Goal: Task Accomplishment & Management: Use online tool/utility

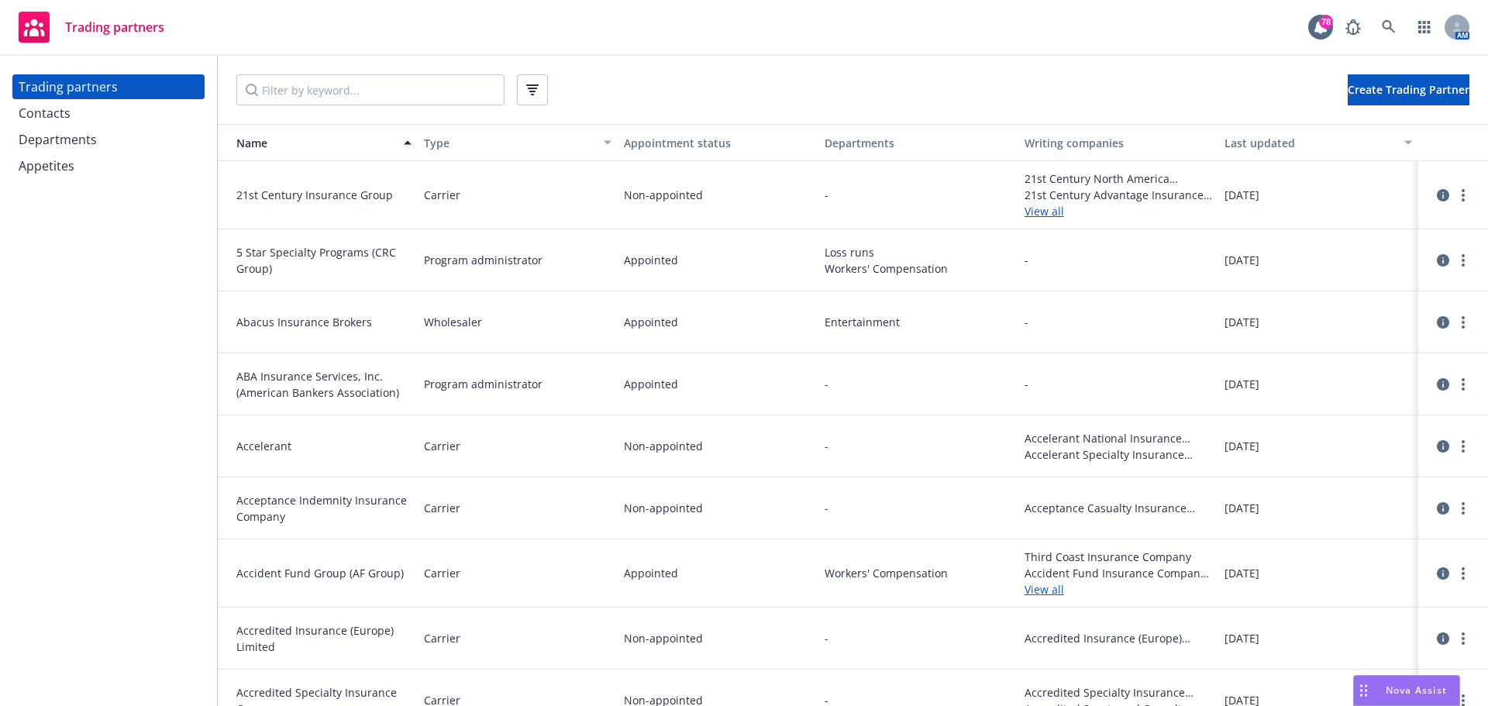
click at [71, 119] on div "Contacts" at bounding box center [109, 113] width 180 height 25
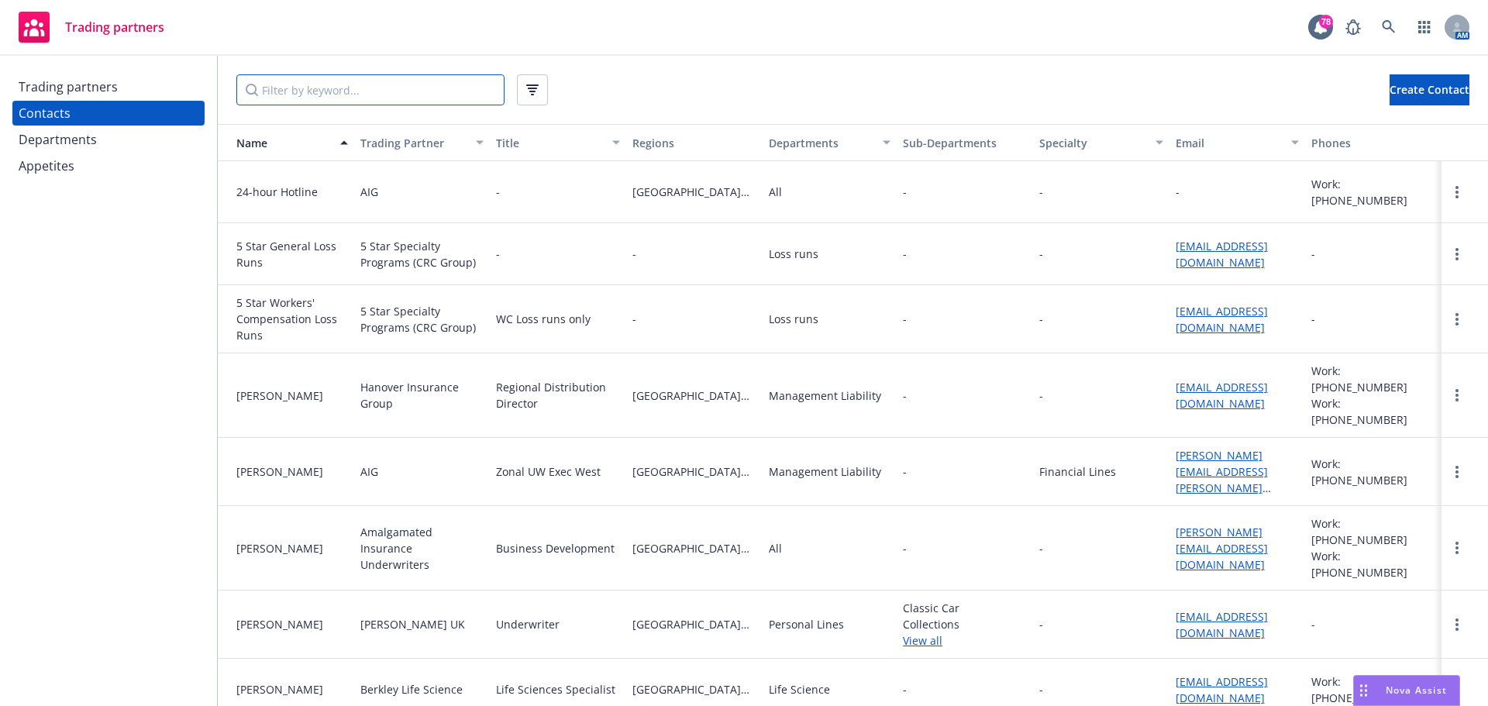
click at [290, 94] on input "Filter by keyword..." at bounding box center [370, 89] width 268 height 31
drag, startPoint x: 83, startPoint y: 82, endPoint x: 243, endPoint y: 82, distance: 160.5
click at [83, 82] on div "Trading partners" at bounding box center [68, 86] width 99 height 25
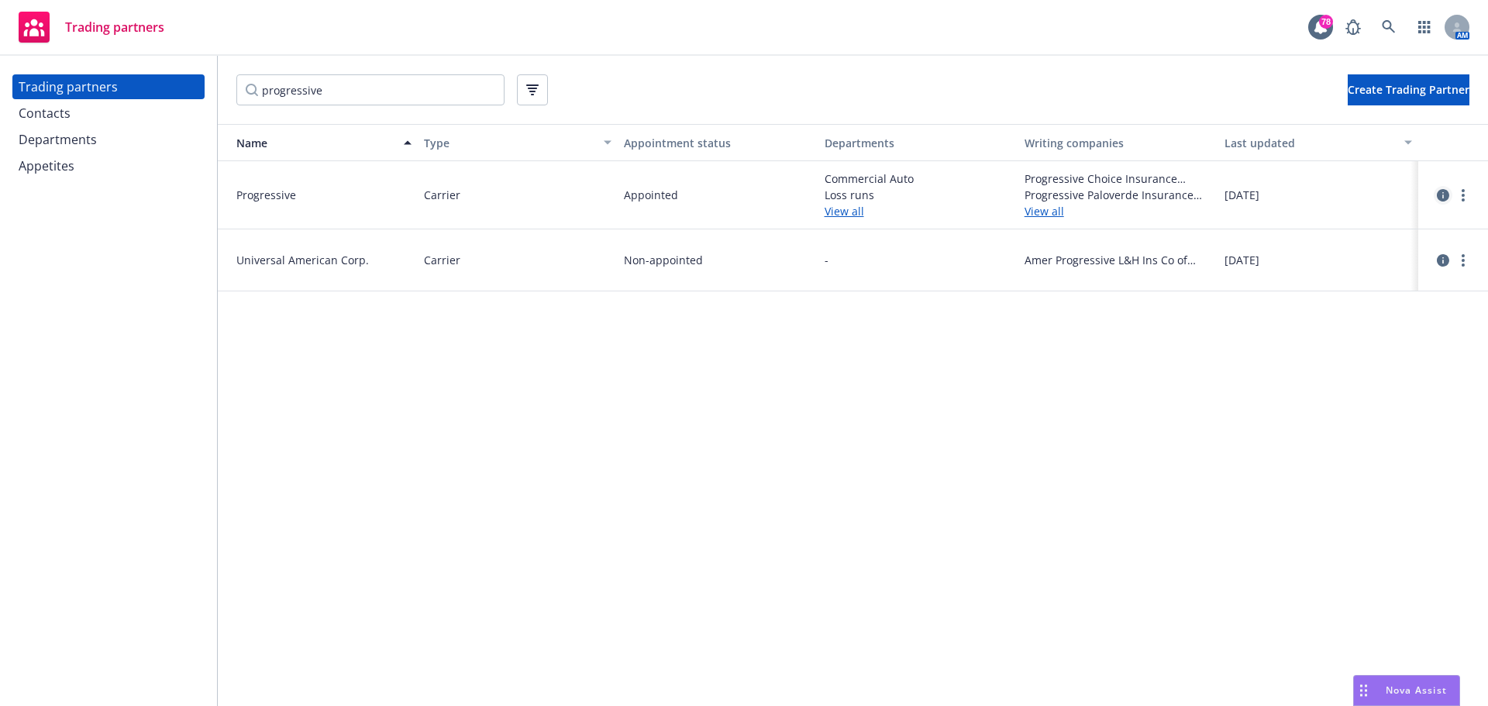
click at [1440, 197] on icon "circleInformation" at bounding box center [1443, 195] width 12 height 12
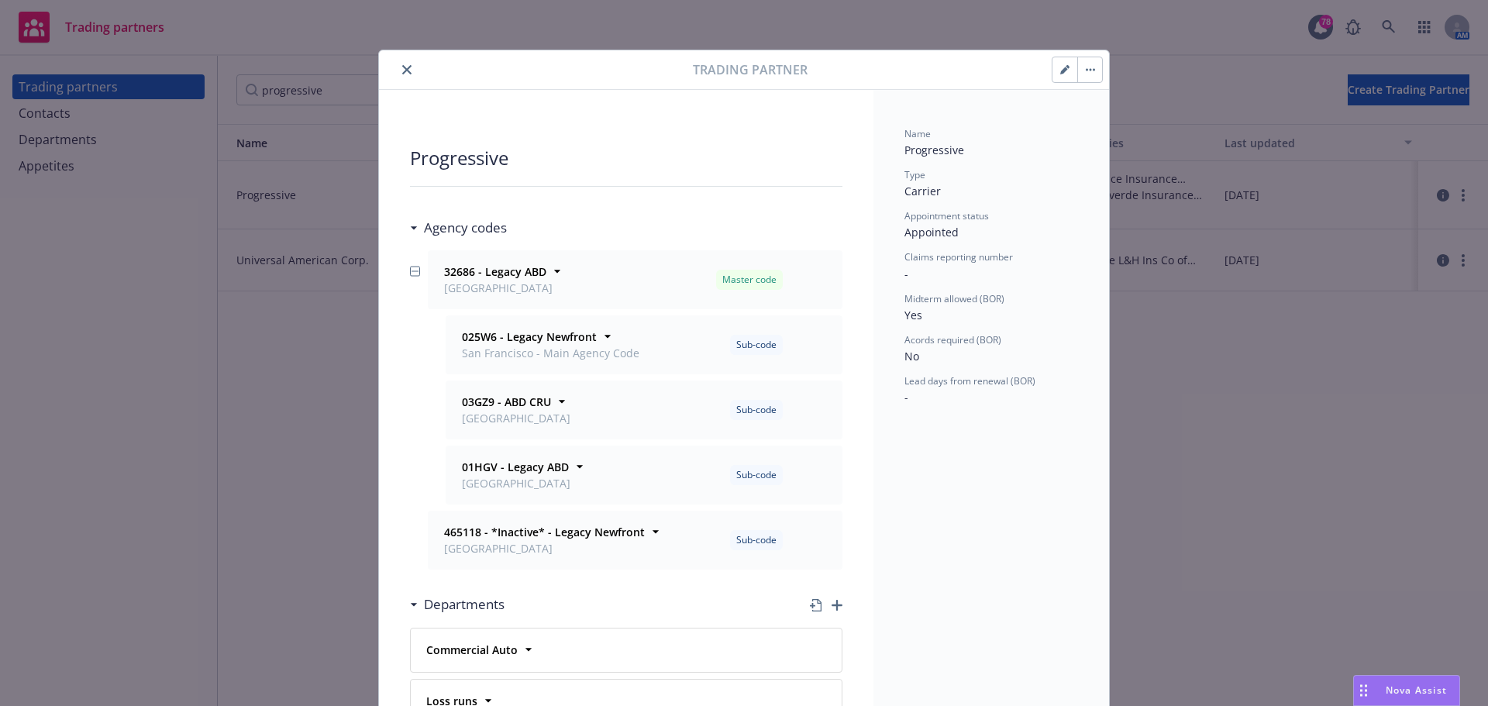
click at [399, 76] on button "close" at bounding box center [407, 69] width 19 height 19
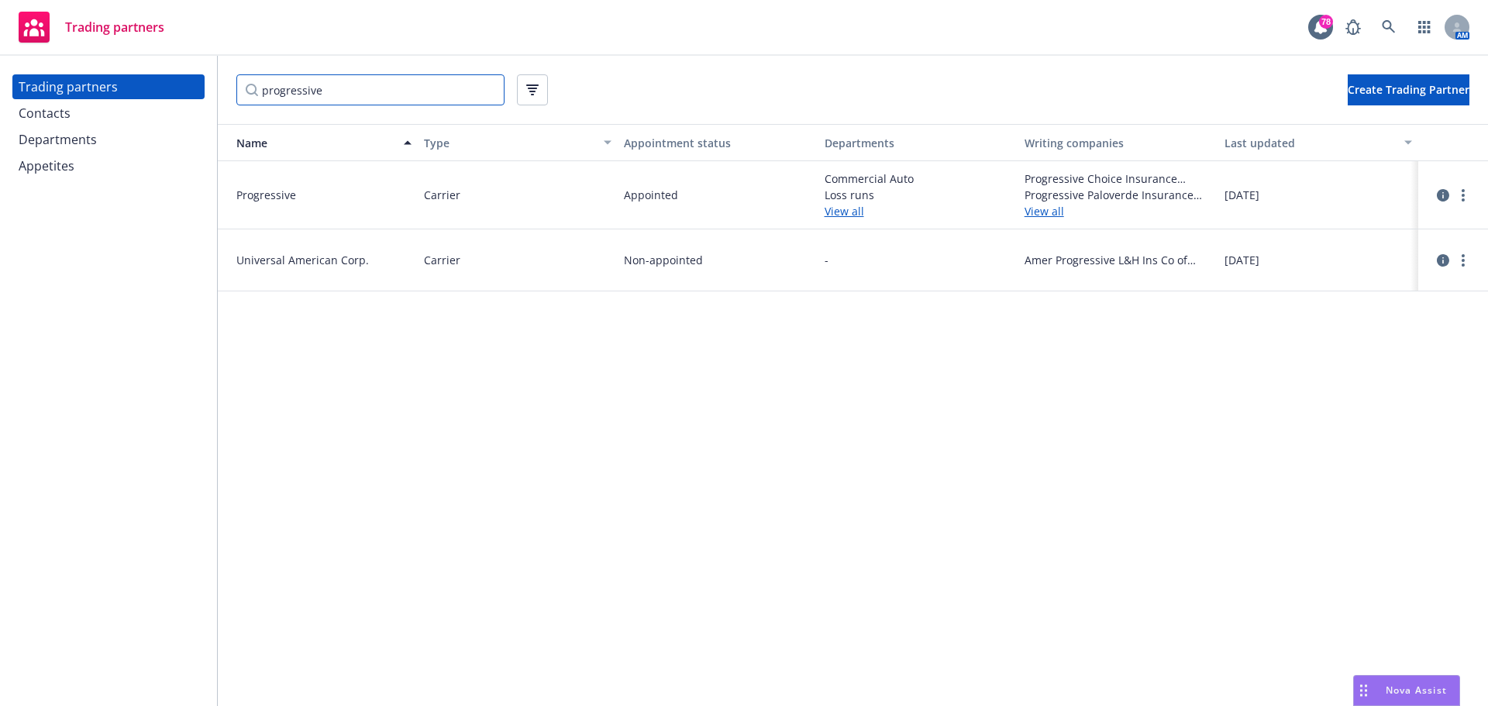
click at [495, 85] on input "progressive" at bounding box center [370, 89] width 268 height 31
drag, startPoint x: 481, startPoint y: 85, endPoint x: 145, endPoint y: 84, distance: 336.5
click at [150, 85] on div "Trading partners Contacts Departments Appetites progressive Create Trading Part…" at bounding box center [744, 381] width 1488 height 650
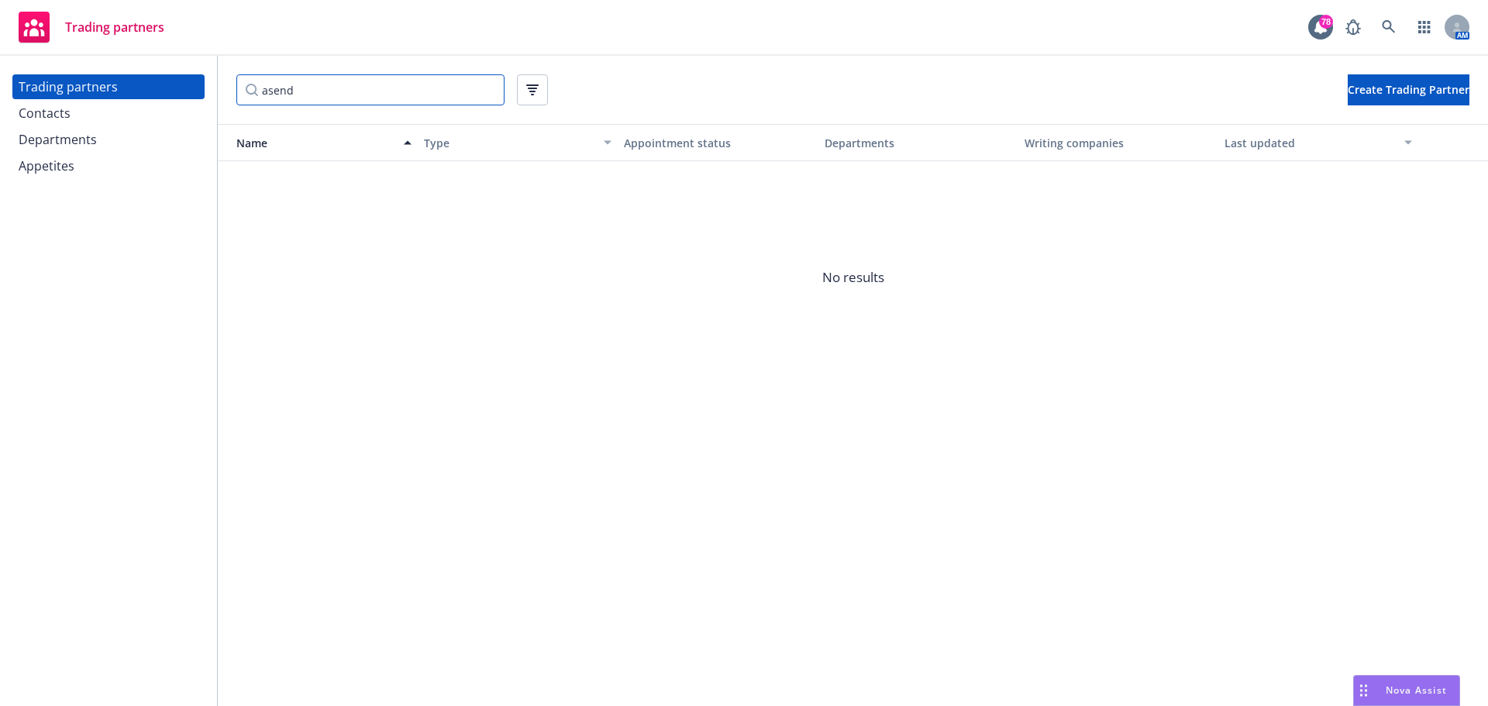
click at [269, 91] on input "asend" at bounding box center [370, 89] width 268 height 31
click at [278, 94] on input "acsend" at bounding box center [370, 89] width 268 height 31
type input "ascend"
drag, startPoint x: 309, startPoint y: 88, endPoint x: 167, endPoint y: 61, distance: 143.7
click at [167, 61] on div "Trading partners Contacts Departments Appetites ascend Create Trading Partner N…" at bounding box center [744, 381] width 1488 height 650
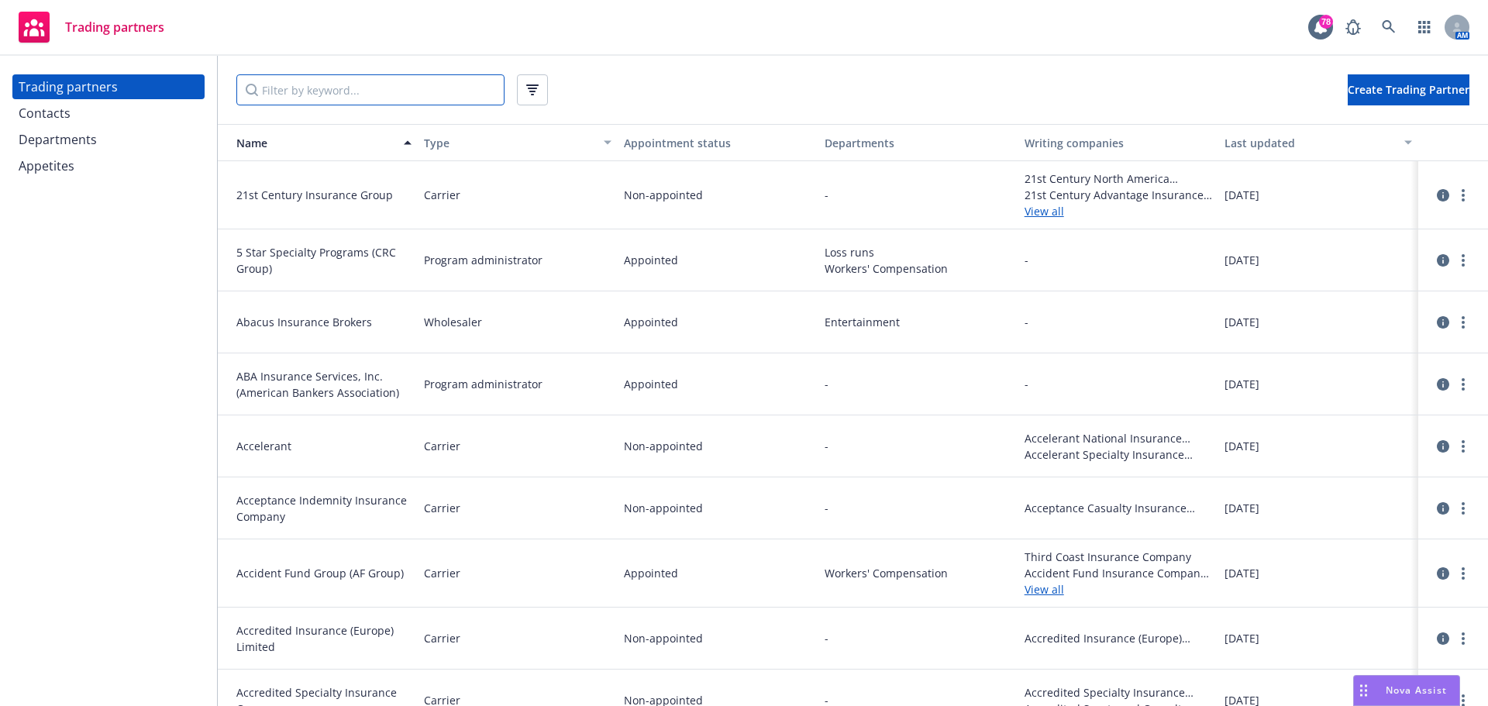
click at [326, 91] on input "Filter by keyword..." at bounding box center [370, 89] width 268 height 31
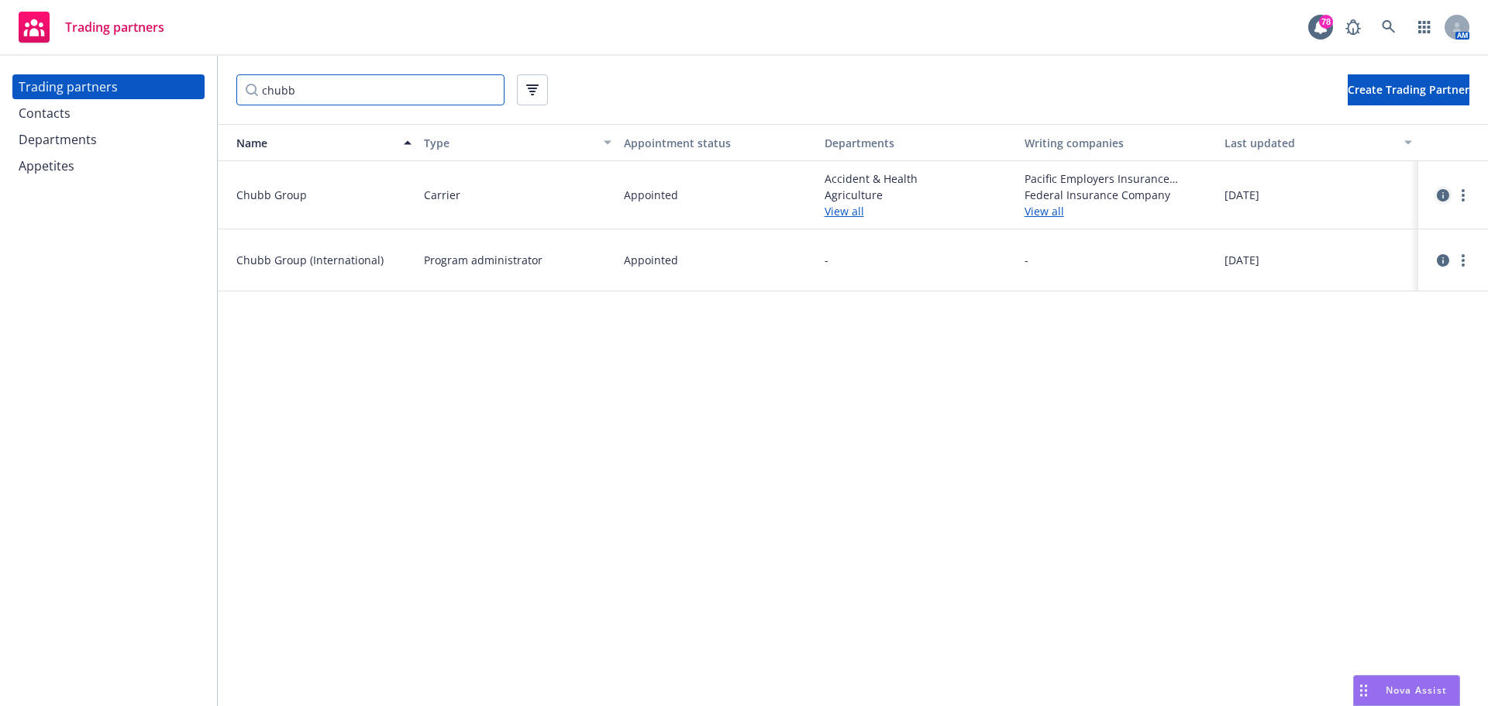
type input "chubb"
click at [1441, 195] on icon "circleInformation" at bounding box center [1443, 195] width 12 height 12
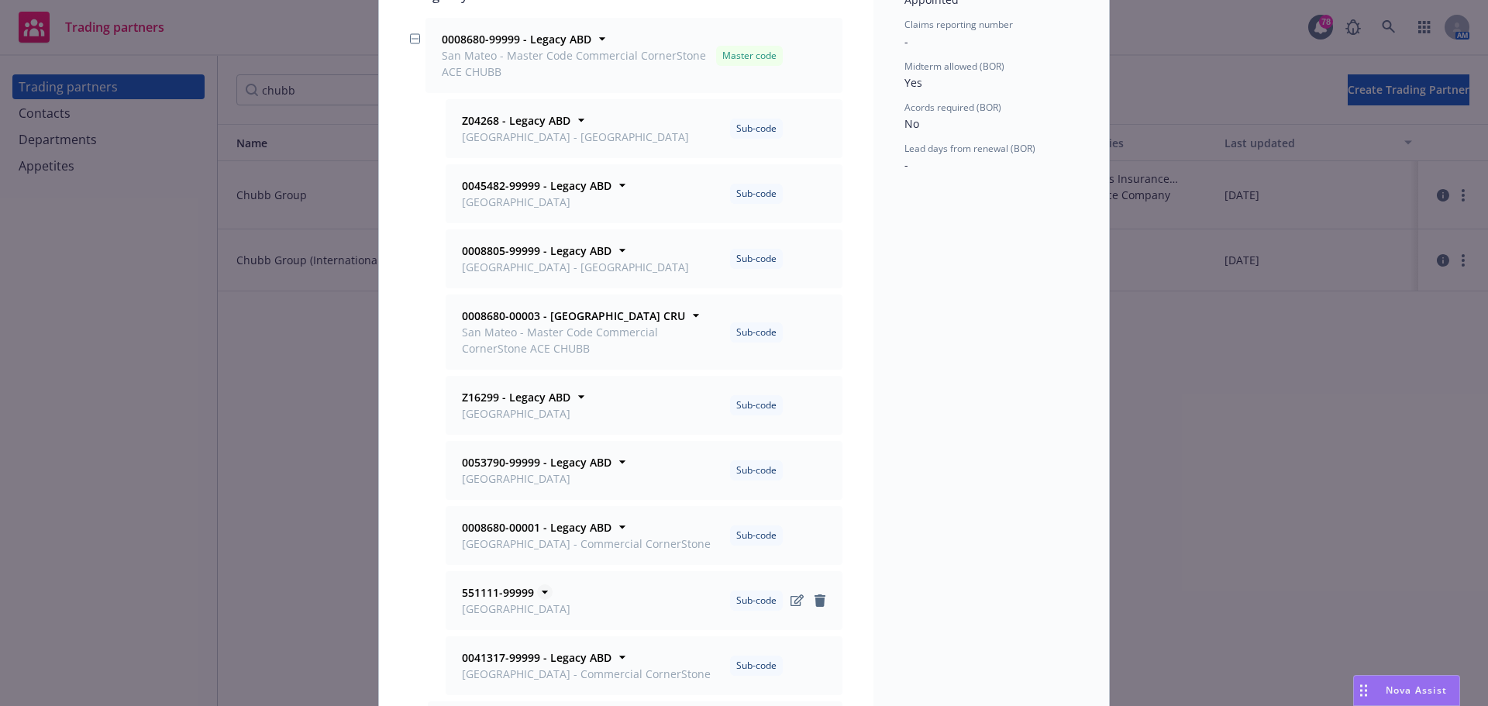
scroll to position [155, 0]
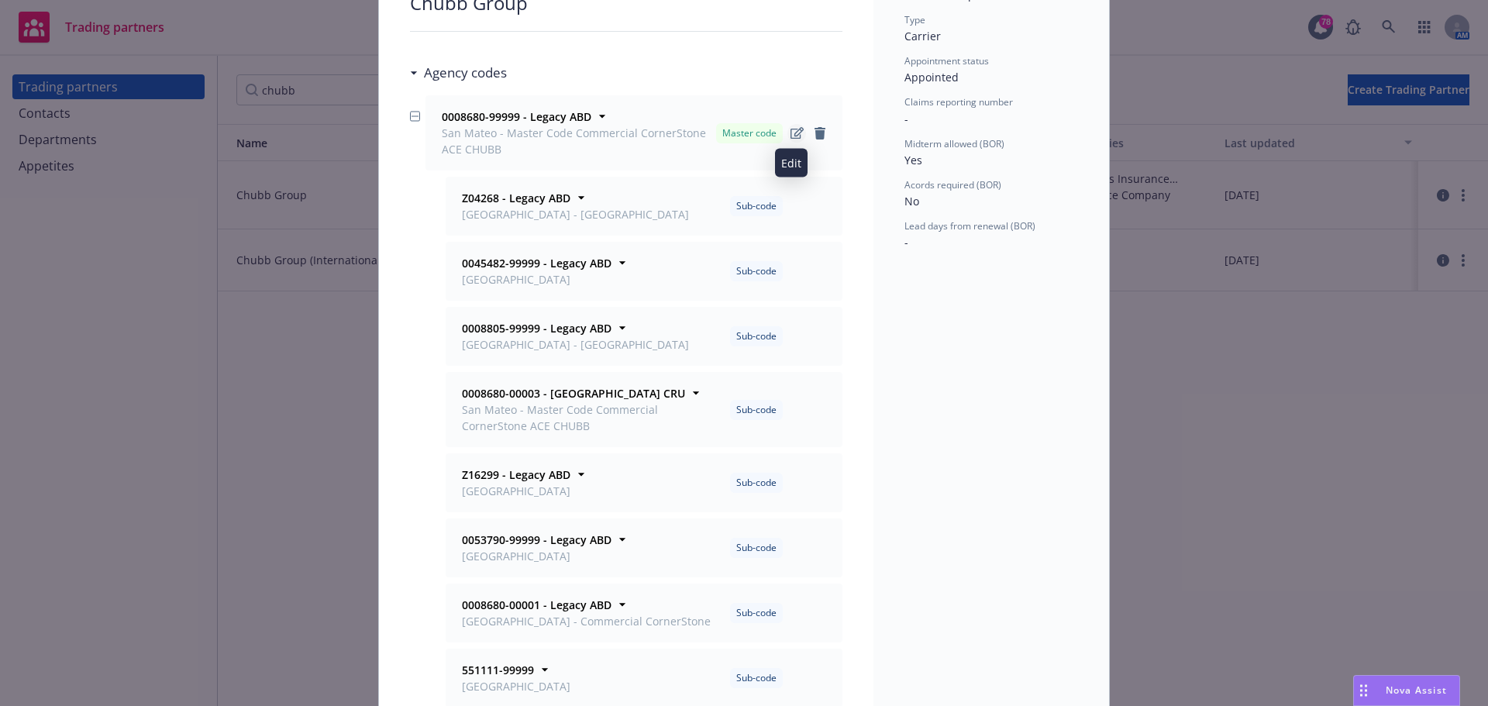
click at [791, 134] on icon "Edit" at bounding box center [797, 133] width 13 height 12
select select "LEGACY_ABD"
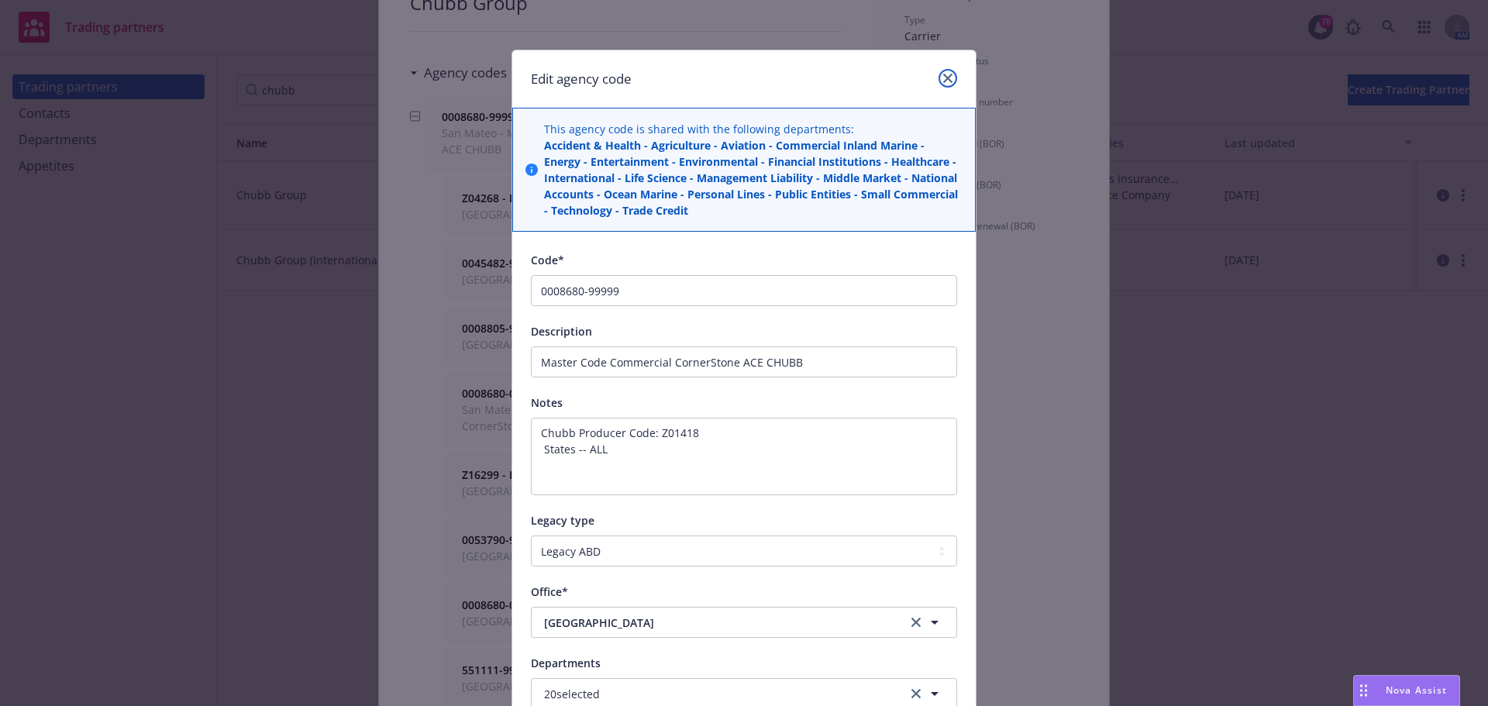
click at [943, 79] on icon "close" at bounding box center [947, 78] width 9 height 9
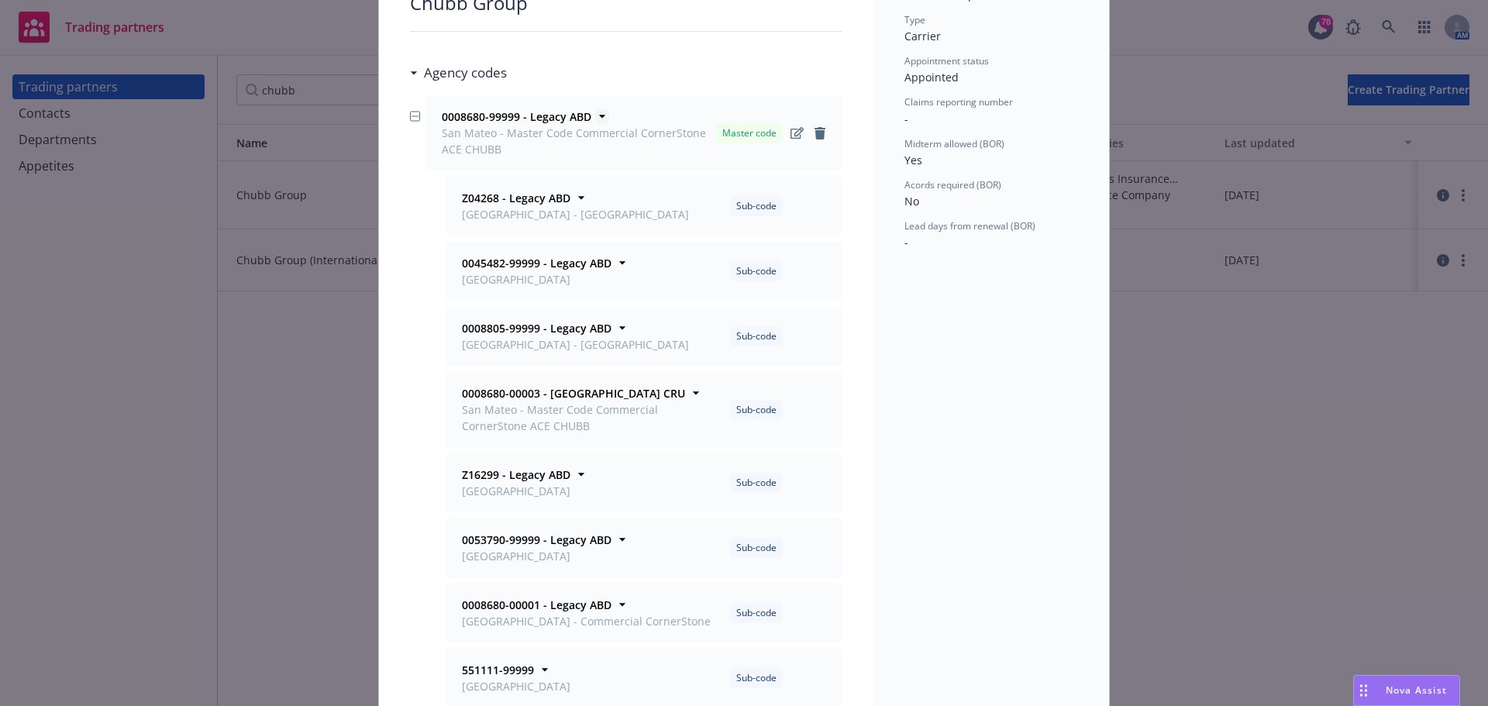
click at [598, 121] on icon at bounding box center [603, 117] width 16 height 16
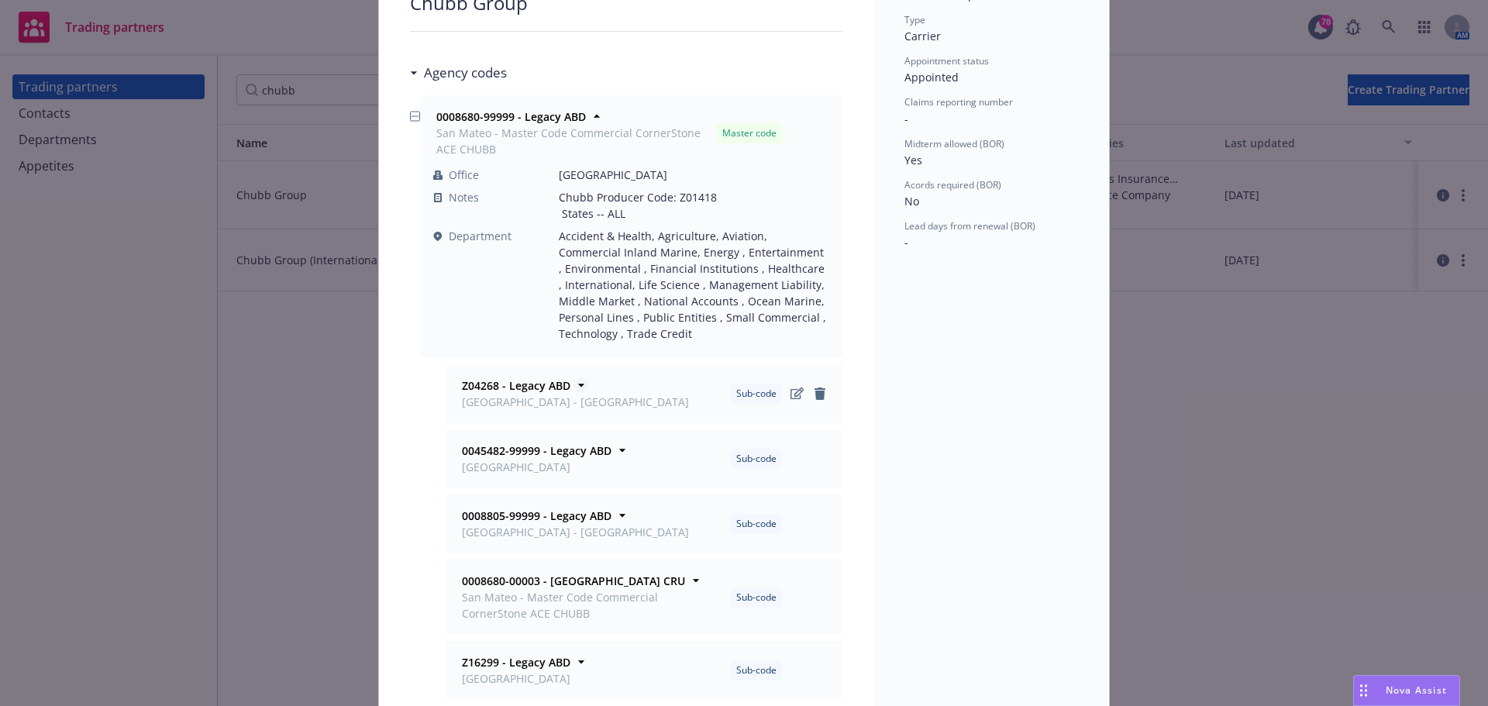
click at [578, 386] on icon at bounding box center [582, 386] width 16 height 16
